Goal: Check status: Check status

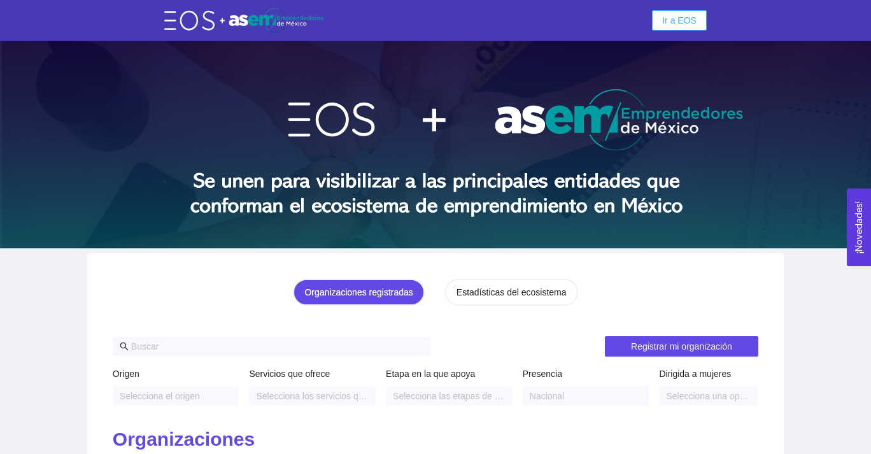
click at [686, 21] on span "Ir a EOS" at bounding box center [679, 20] width 34 height 14
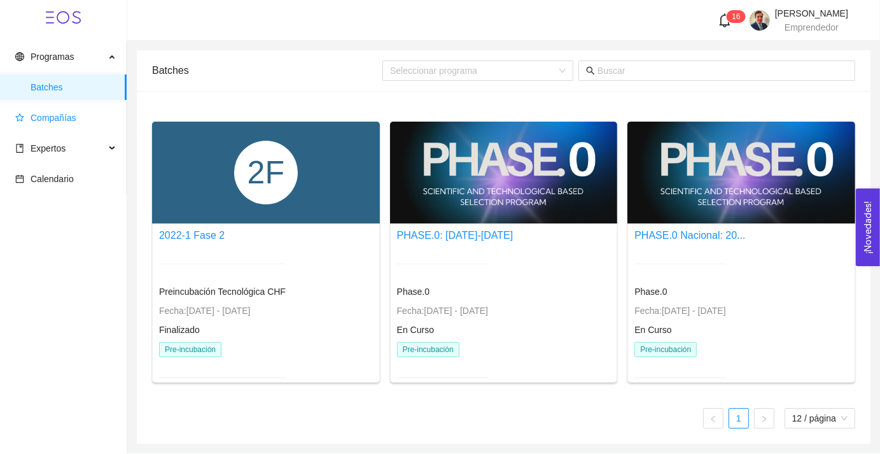
click at [57, 120] on span "Compañías" at bounding box center [54, 118] width 46 height 10
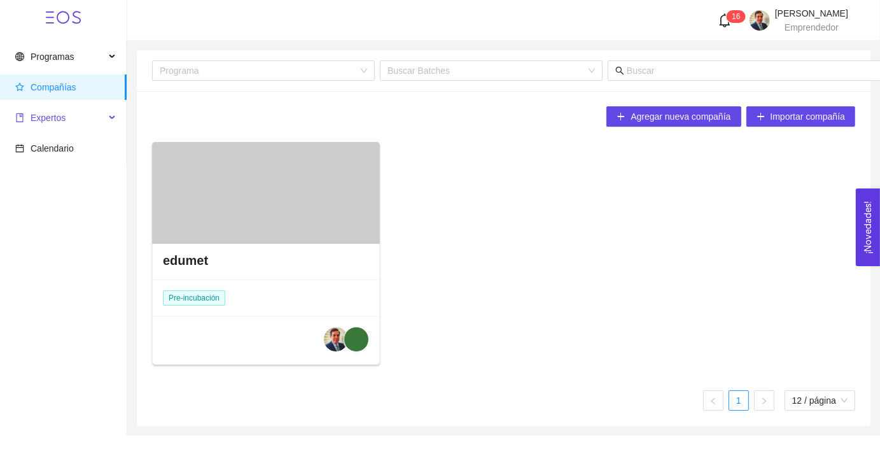
click at [57, 122] on span "Expertos" at bounding box center [48, 118] width 35 height 10
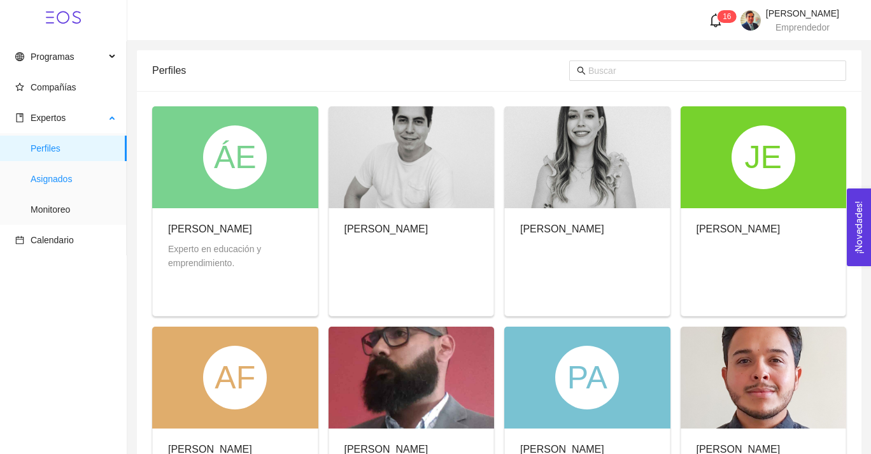
click at [60, 178] on span "Asignados" at bounding box center [74, 178] width 86 height 25
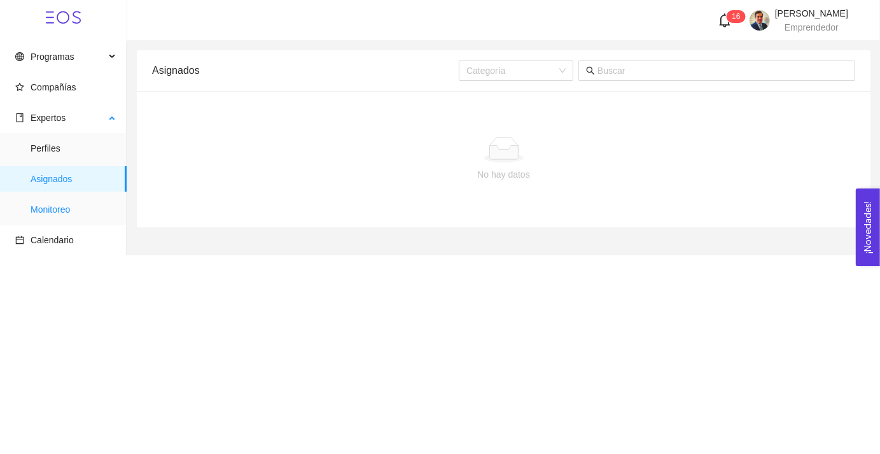
click at [64, 208] on span "Monitoreo" at bounding box center [74, 209] width 86 height 25
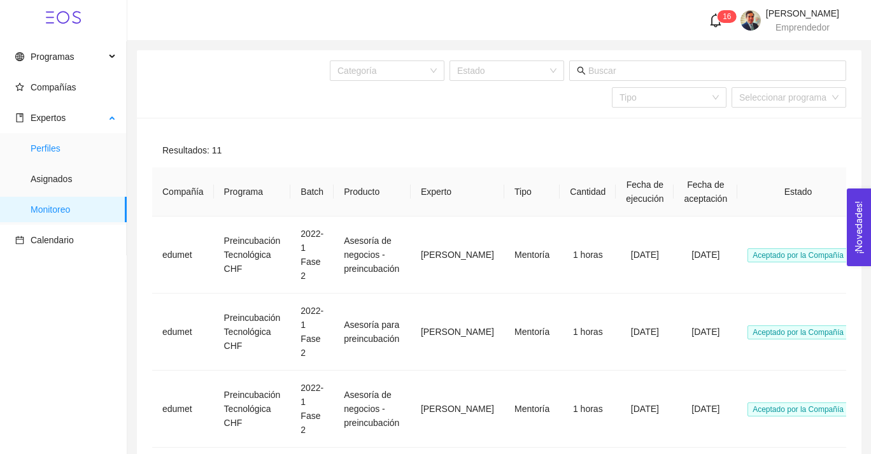
click at [59, 149] on span "Perfiles" at bounding box center [74, 148] width 86 height 25
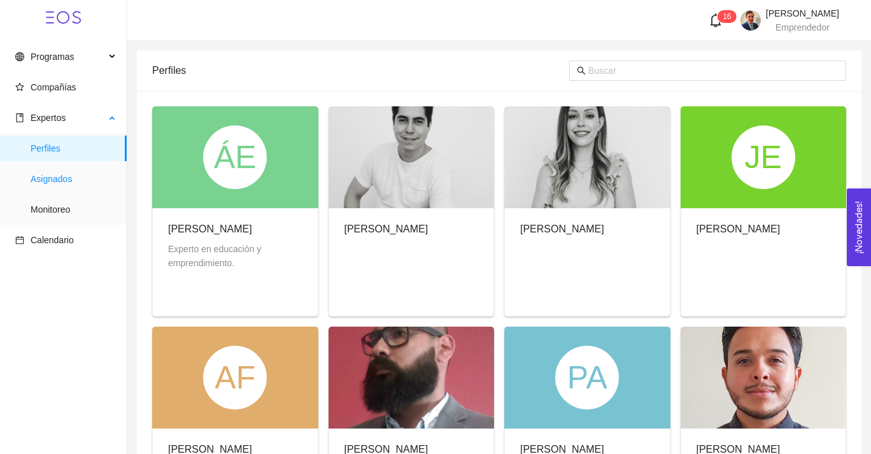
click at [60, 180] on span "Asignados" at bounding box center [74, 178] width 86 height 25
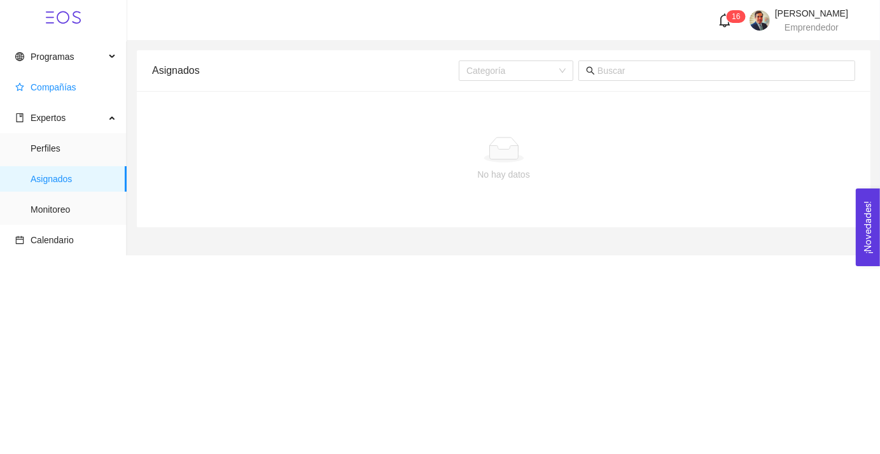
click at [56, 87] on span "Compañías" at bounding box center [54, 87] width 46 height 10
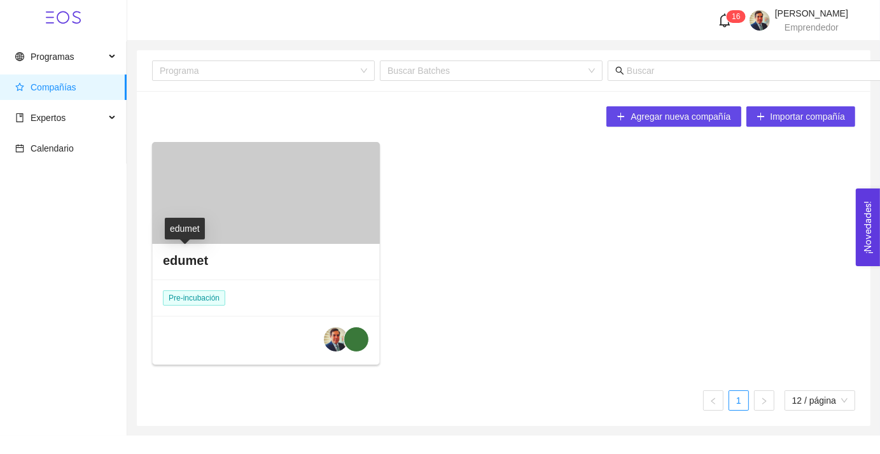
click at [174, 265] on h4 "edumet" at bounding box center [185, 260] width 45 height 18
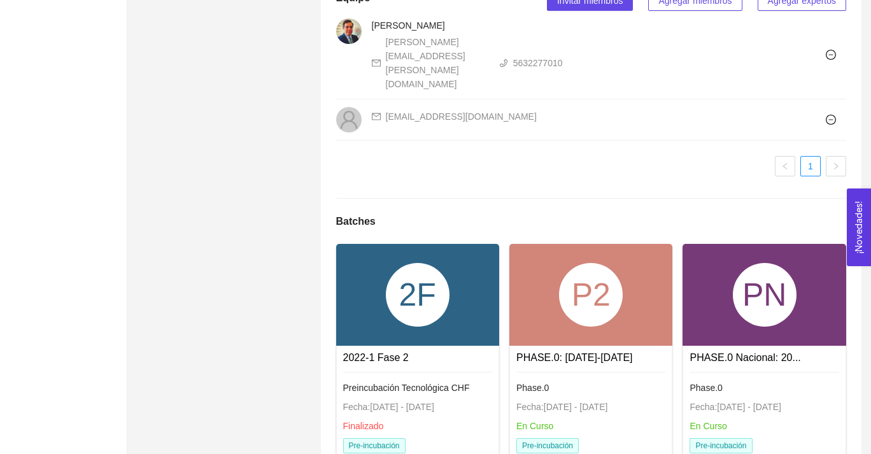
scroll to position [1490, 0]
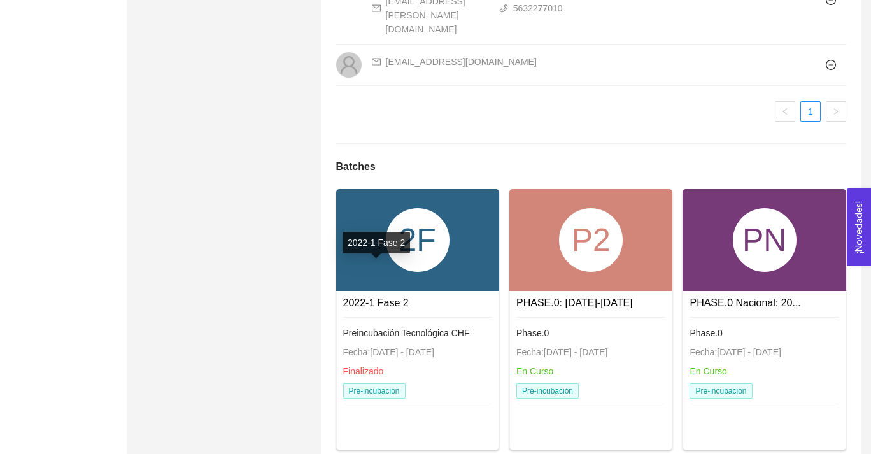
click at [393, 297] on link "2022-1 Fase 2" at bounding box center [376, 302] width 66 height 11
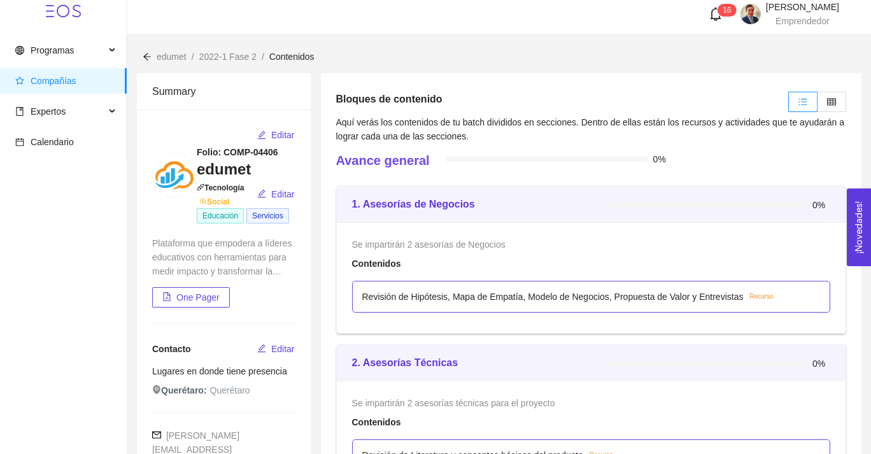
scroll to position [10, 0]
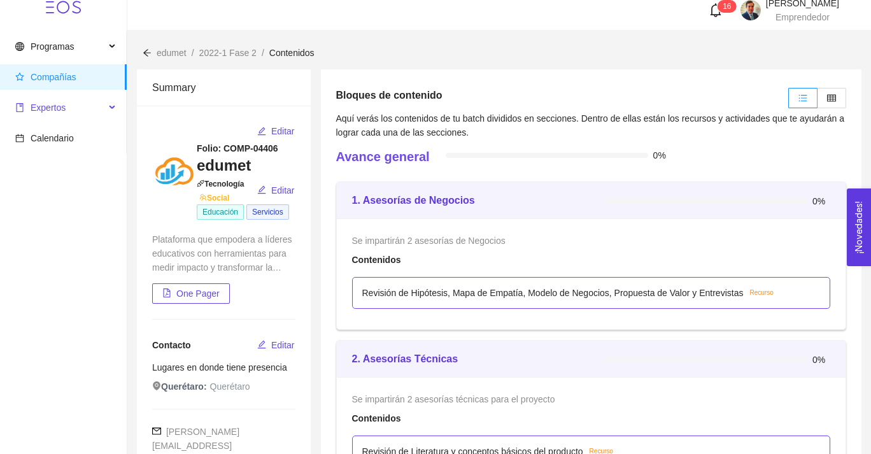
click at [98, 109] on span "Expertos" at bounding box center [60, 107] width 90 height 25
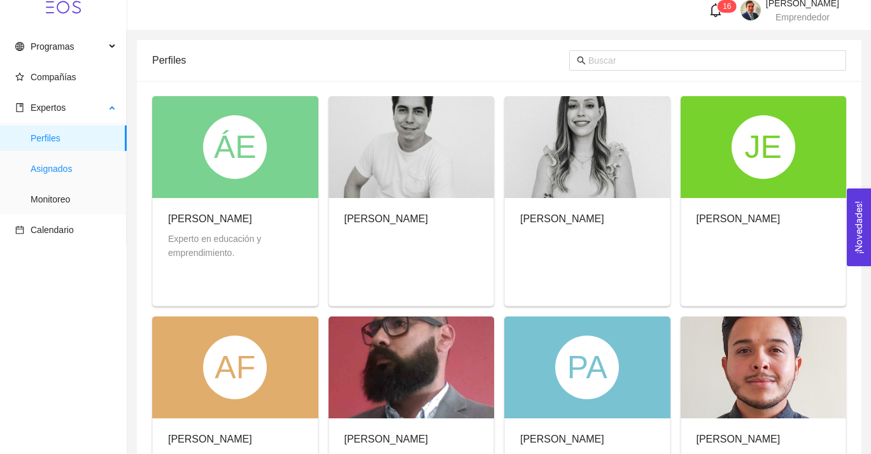
click at [68, 165] on span "Asignados" at bounding box center [74, 168] width 86 height 25
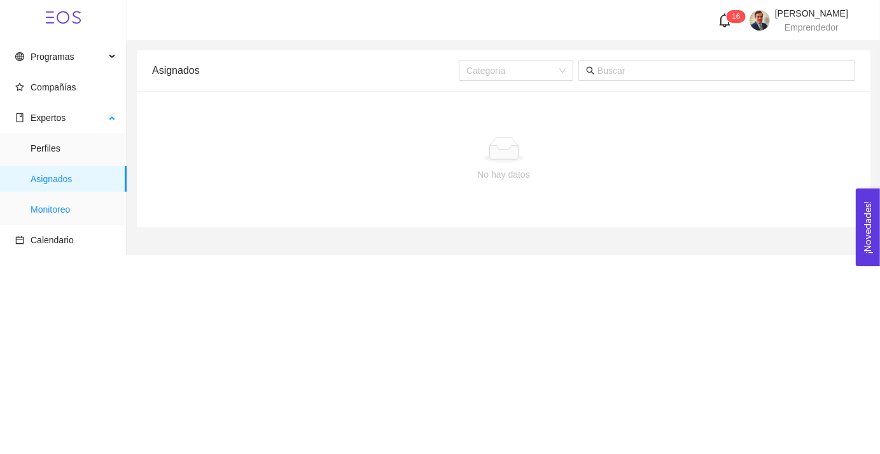
click at [62, 206] on span "Monitoreo" at bounding box center [74, 209] width 86 height 25
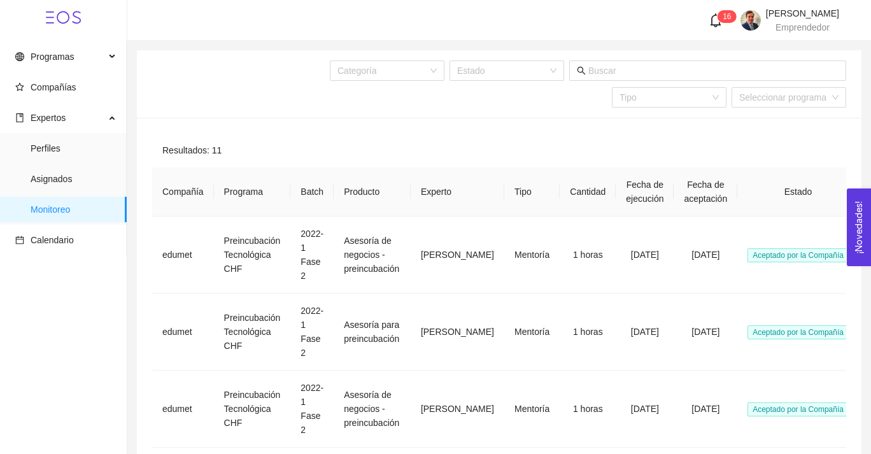
click at [708, 24] on icon "bell" at bounding box center [715, 20] width 14 height 14
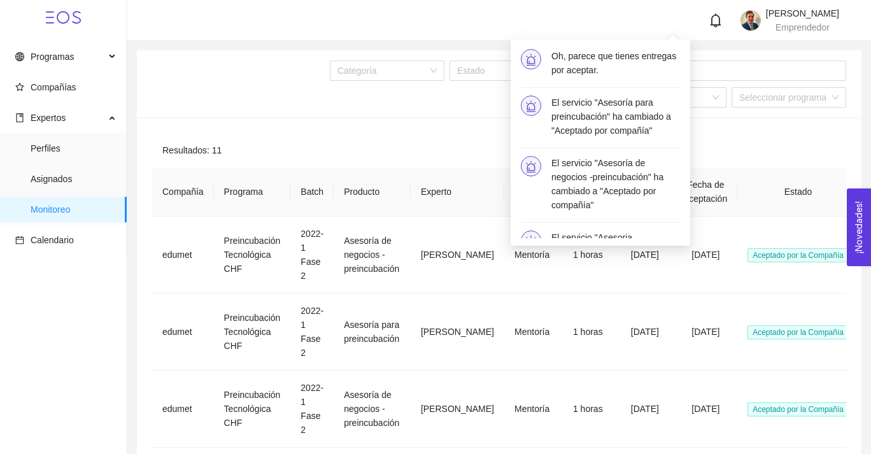
scroll to position [6, 0]
click at [619, 59] on h4 "Oh, parece que tienes entregas por aceptar." at bounding box center [615, 62] width 129 height 28
click at [607, 70] on h4 "Oh, parece que tienes entregas por aceptar." at bounding box center [615, 62] width 129 height 28
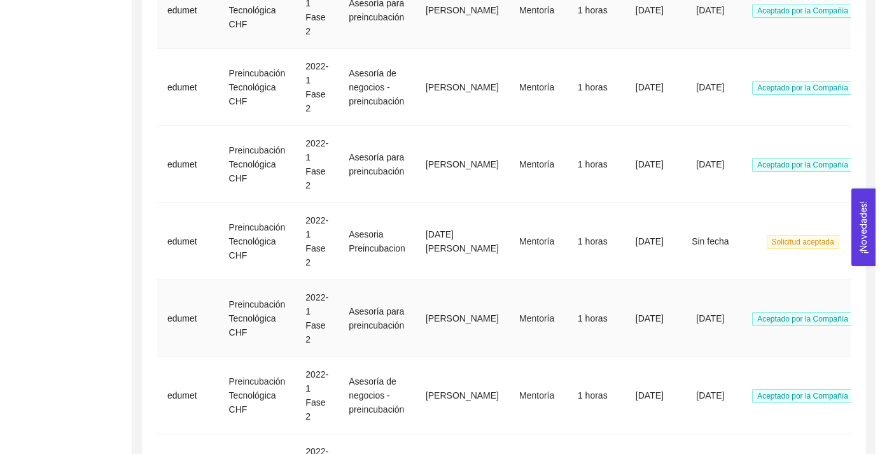
scroll to position [322, 0]
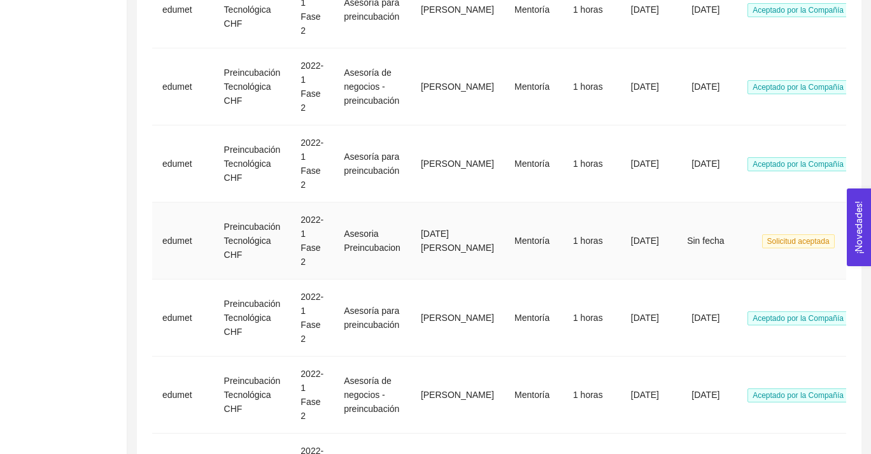
click at [787, 239] on span "Solicitud aceptada" at bounding box center [798, 241] width 73 height 14
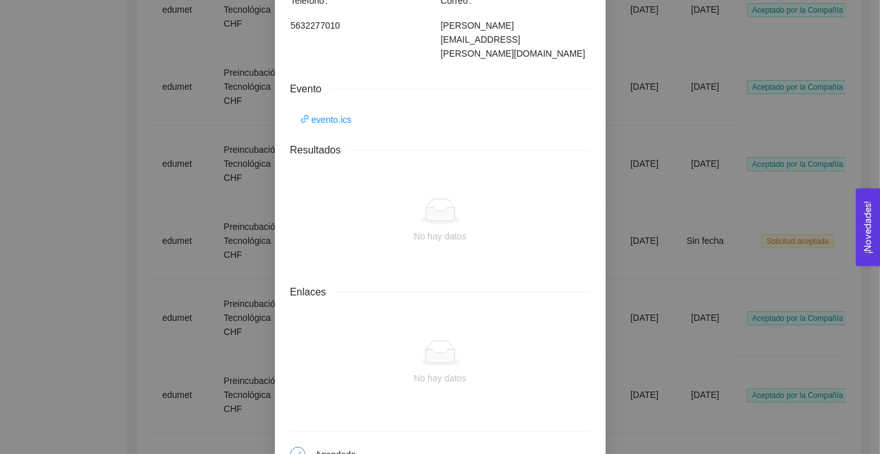
scroll to position [840, 0]
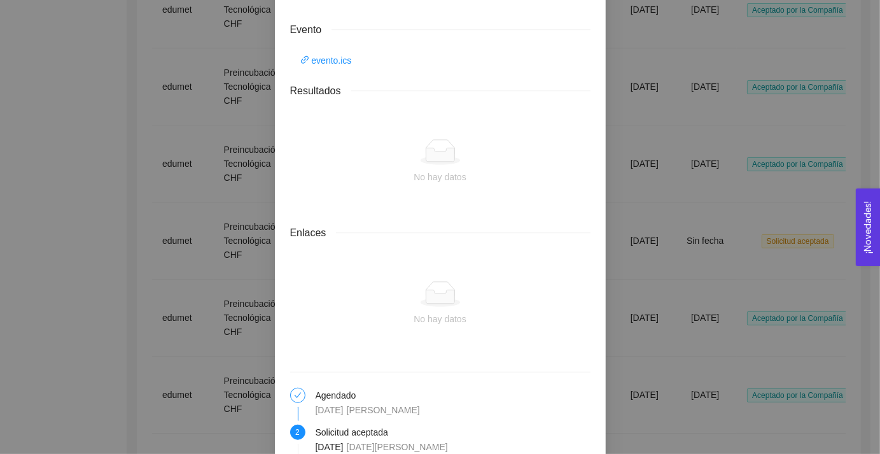
click at [741, 182] on div "Detalles de mentoría Asesoria Preincubacion Categoría Legal Horas asignadas Hor…" at bounding box center [440, 227] width 880 height 454
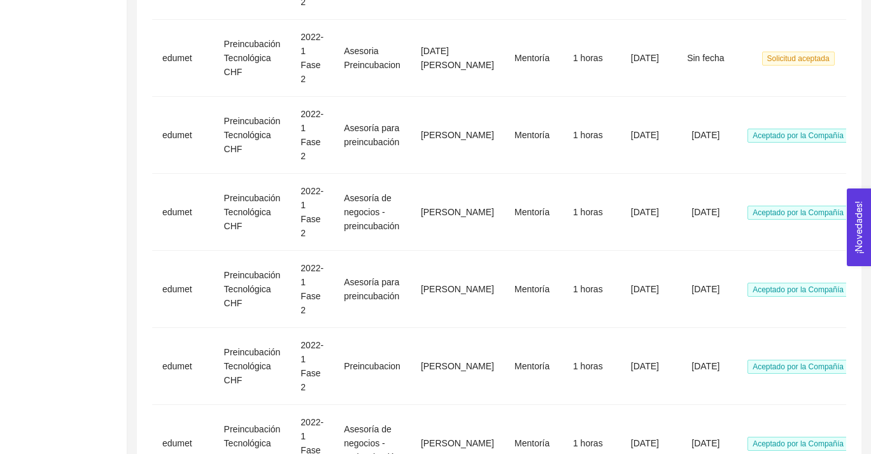
scroll to position [606, 0]
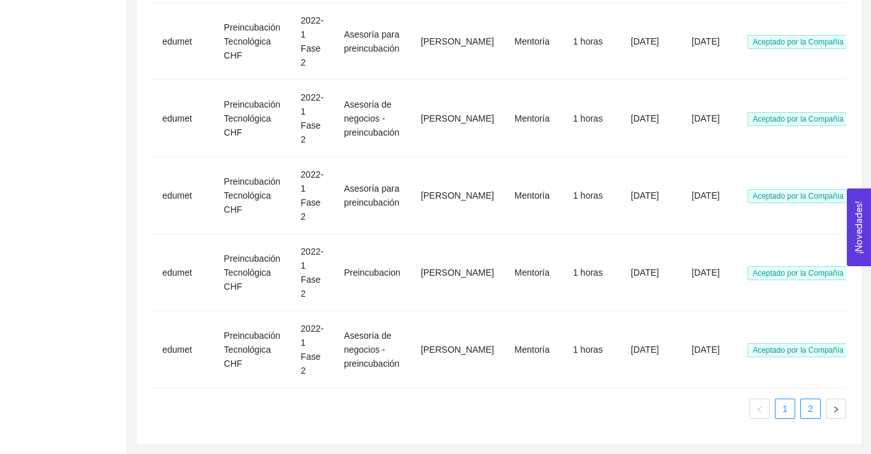
click at [815, 400] on link "2" at bounding box center [810, 408] width 19 height 19
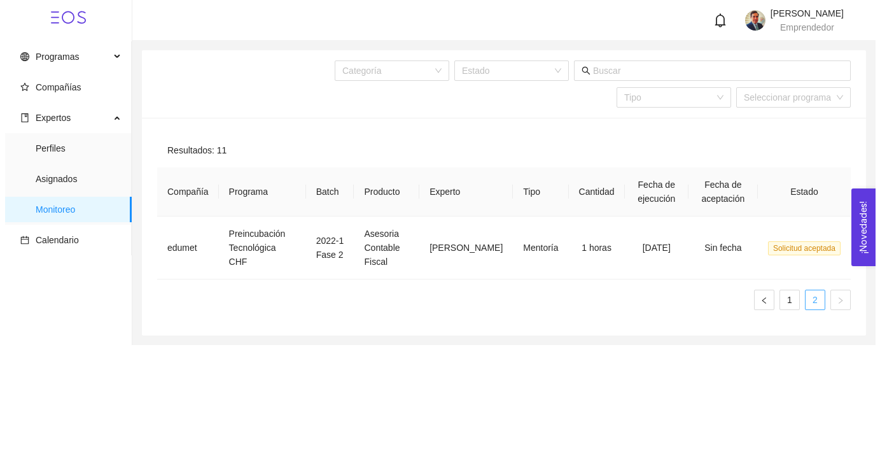
scroll to position [0, 0]
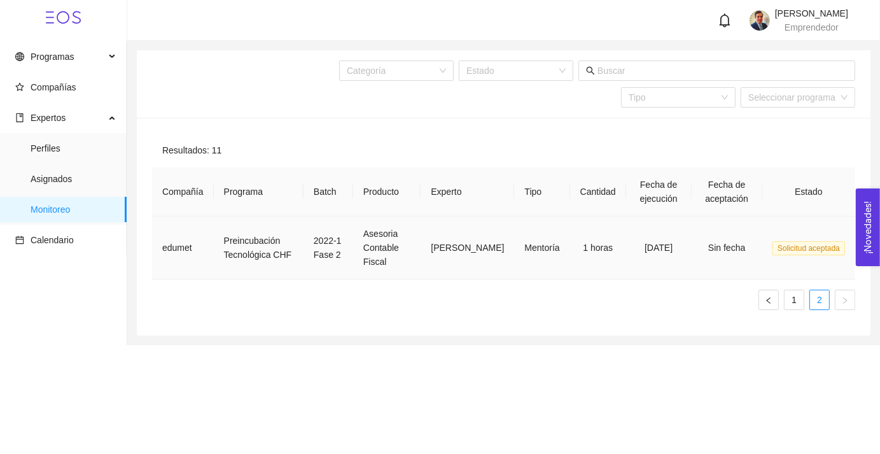
click at [791, 244] on span "Solicitud aceptada" at bounding box center [809, 248] width 73 height 14
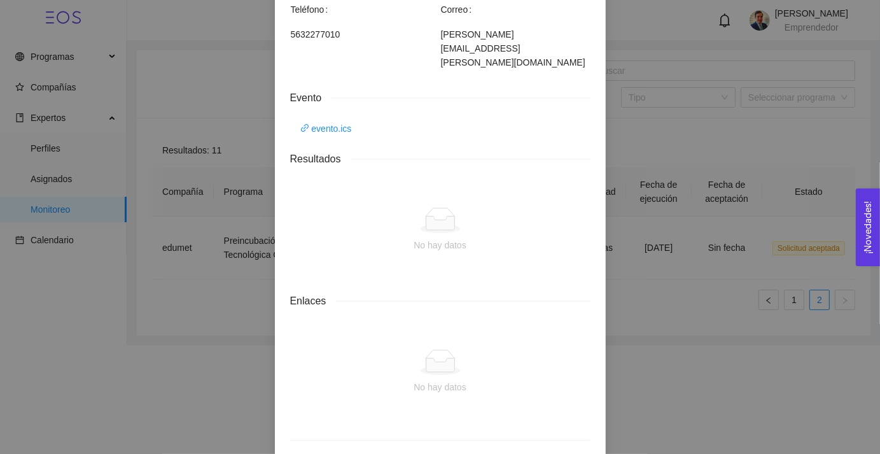
scroll to position [840, 0]
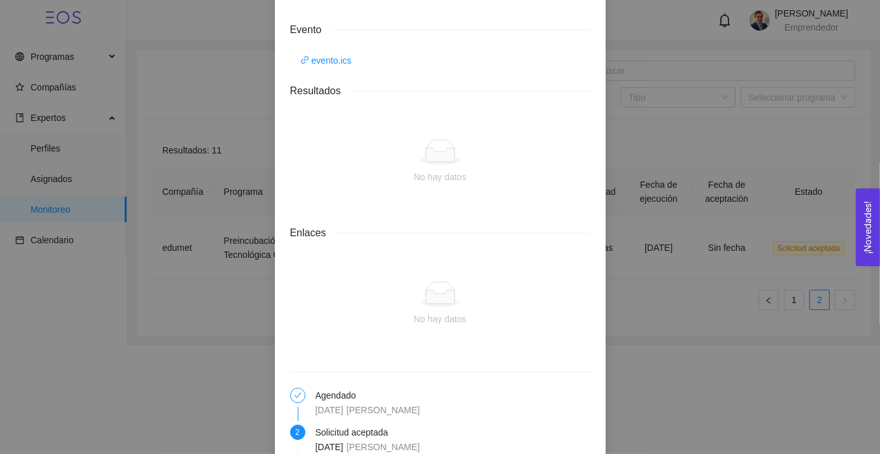
click at [657, 109] on div "Detalles de mentoría Asesoria Contable Fiscal Categoría Fiscal Horas asignadas …" at bounding box center [440, 227] width 880 height 454
